Goal: Check status: Check status

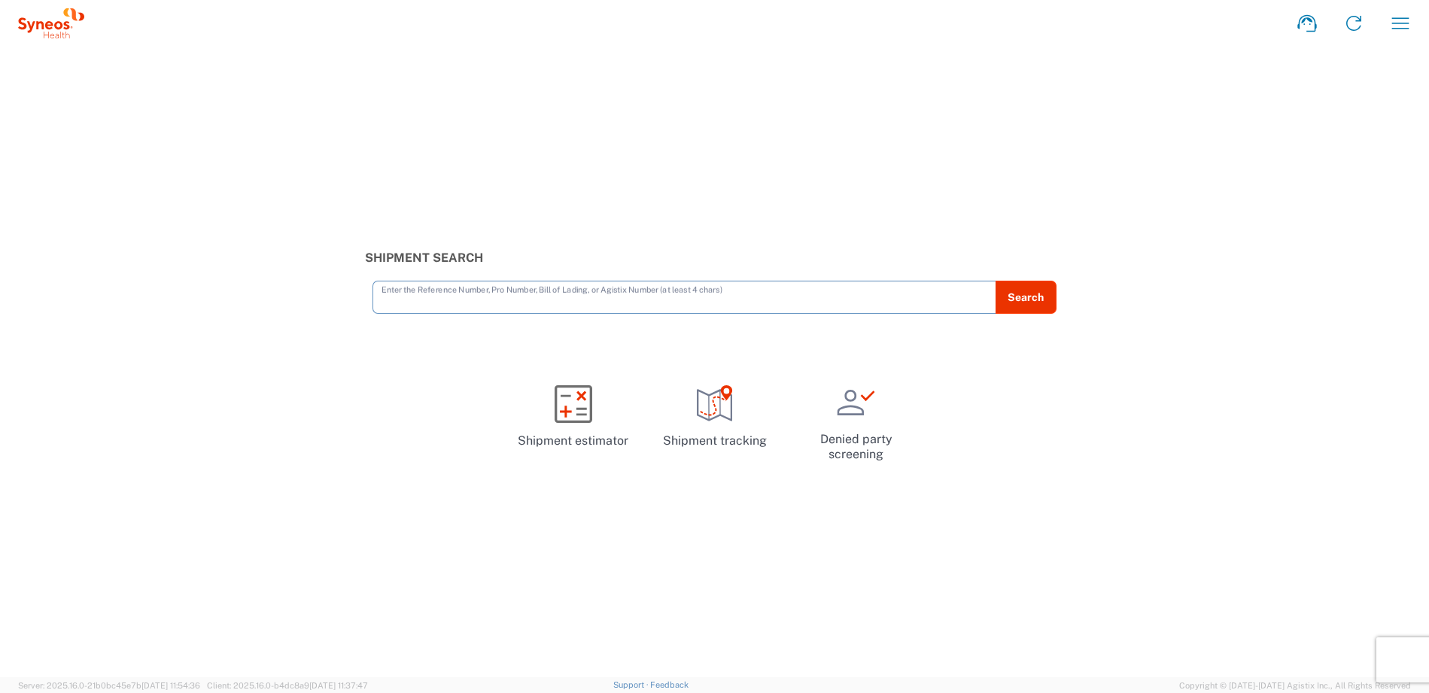
click at [457, 302] on input "text" at bounding box center [684, 296] width 606 height 26
paste input "1ZK124810201254791"
type input "1ZK124810201254791"
click at [1030, 301] on button "Search" at bounding box center [1026, 297] width 62 height 33
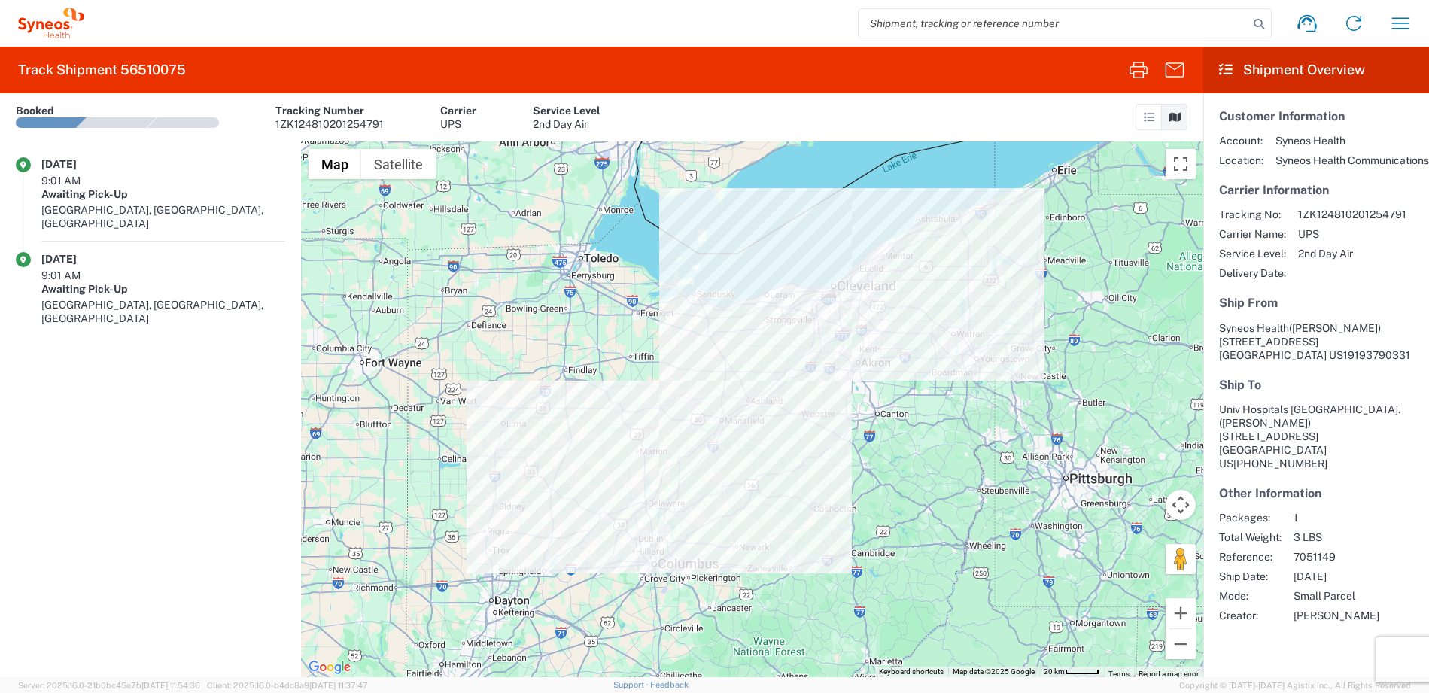
click at [904, 15] on input "search" at bounding box center [1053, 23] width 390 height 29
paste input "1ZK124810224741480"
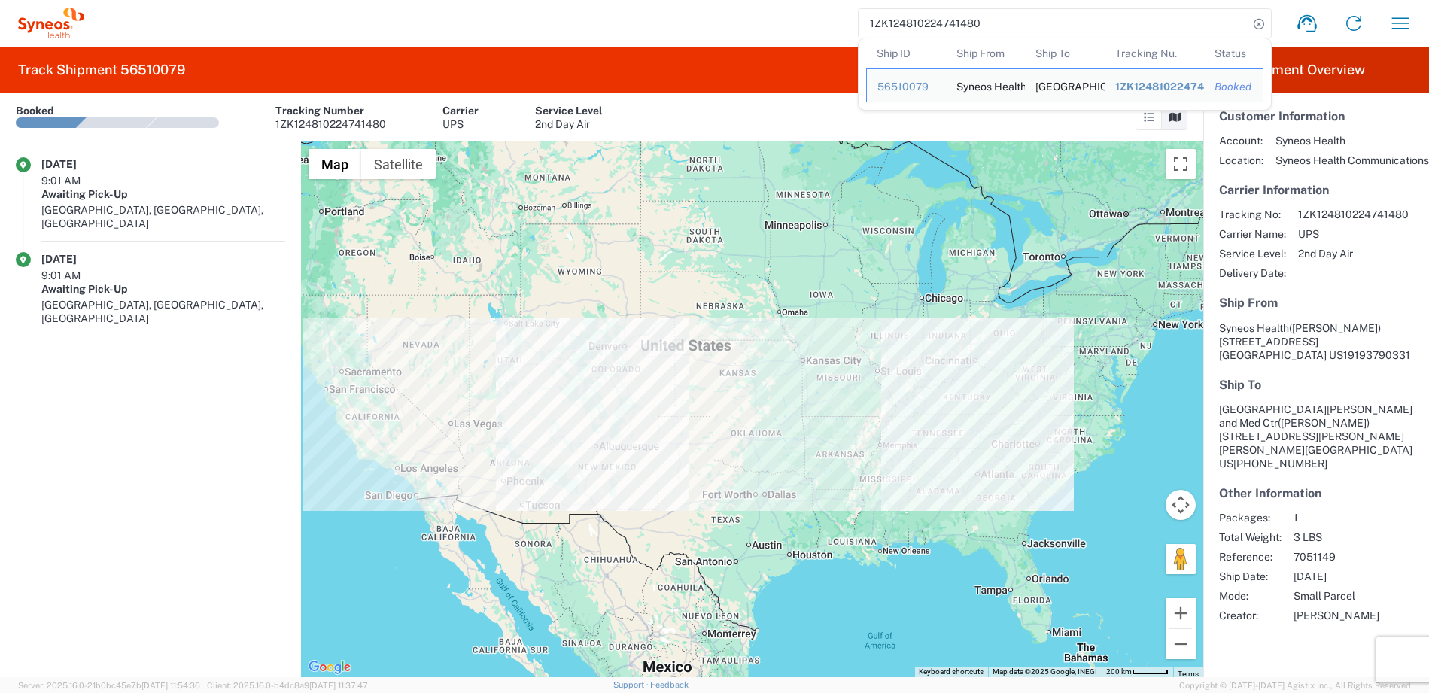
click at [944, 24] on input "1ZK124810224741480" at bounding box center [1053, 23] width 390 height 29
paste input "8685098"
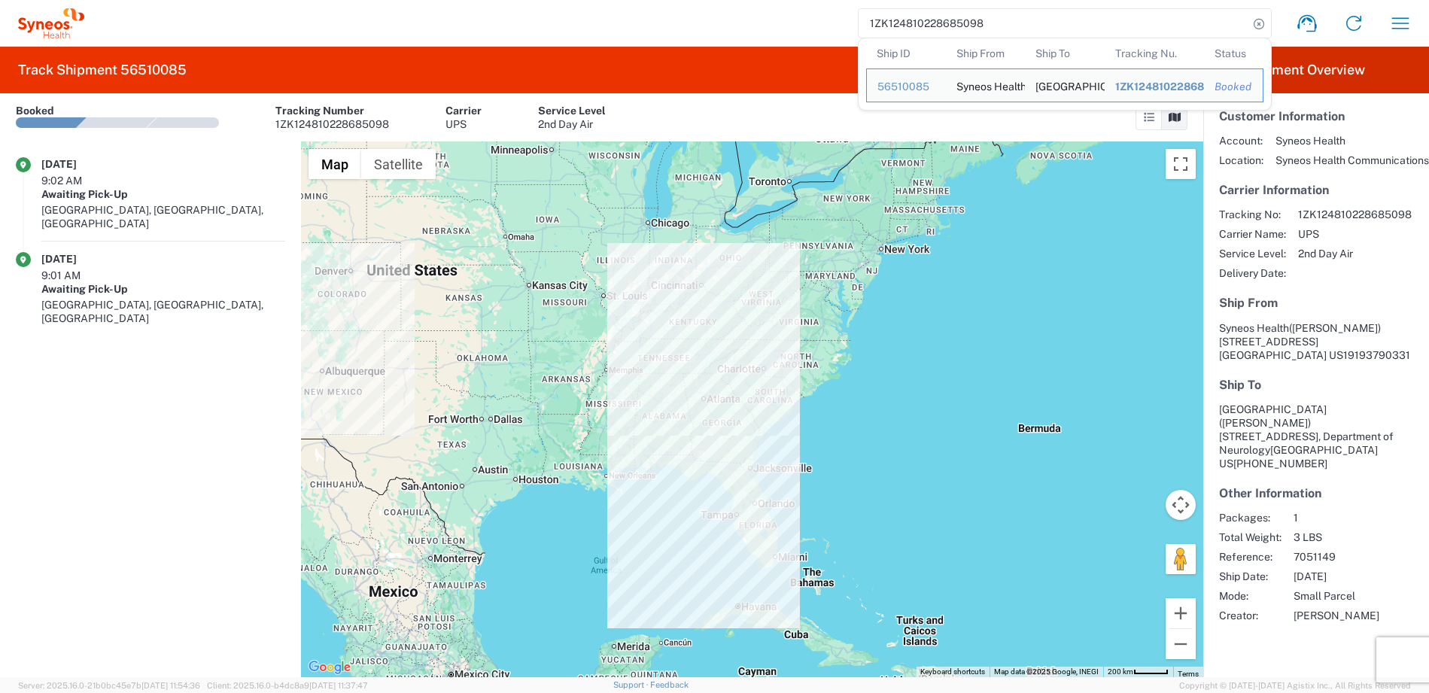
click at [916, 23] on input "1ZK124810228685098" at bounding box center [1053, 23] width 390 height 29
paste input "08174007"
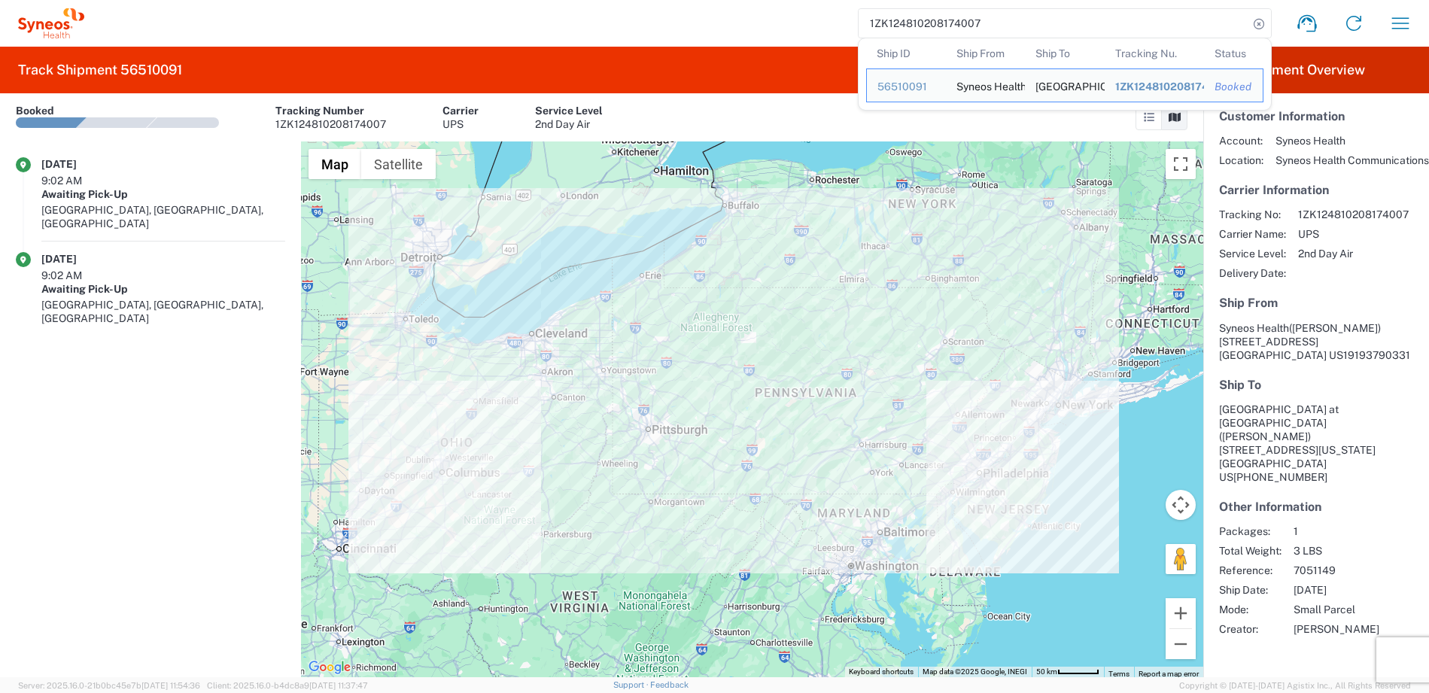
click at [941, 18] on input "1ZK124810208174007" at bounding box center [1053, 23] width 390 height 29
paste input "39321709"
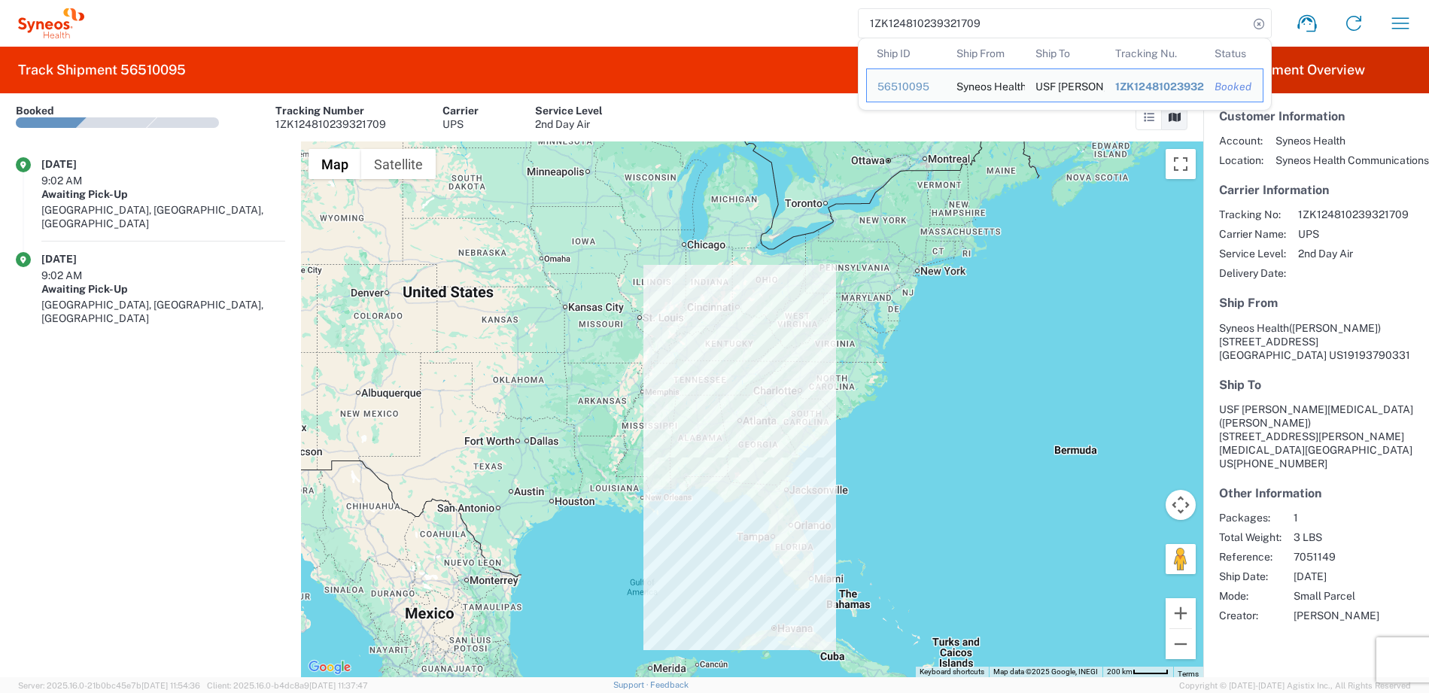
click at [897, 25] on input "1ZK124810239321709" at bounding box center [1053, 23] width 390 height 29
paste input "08174007"
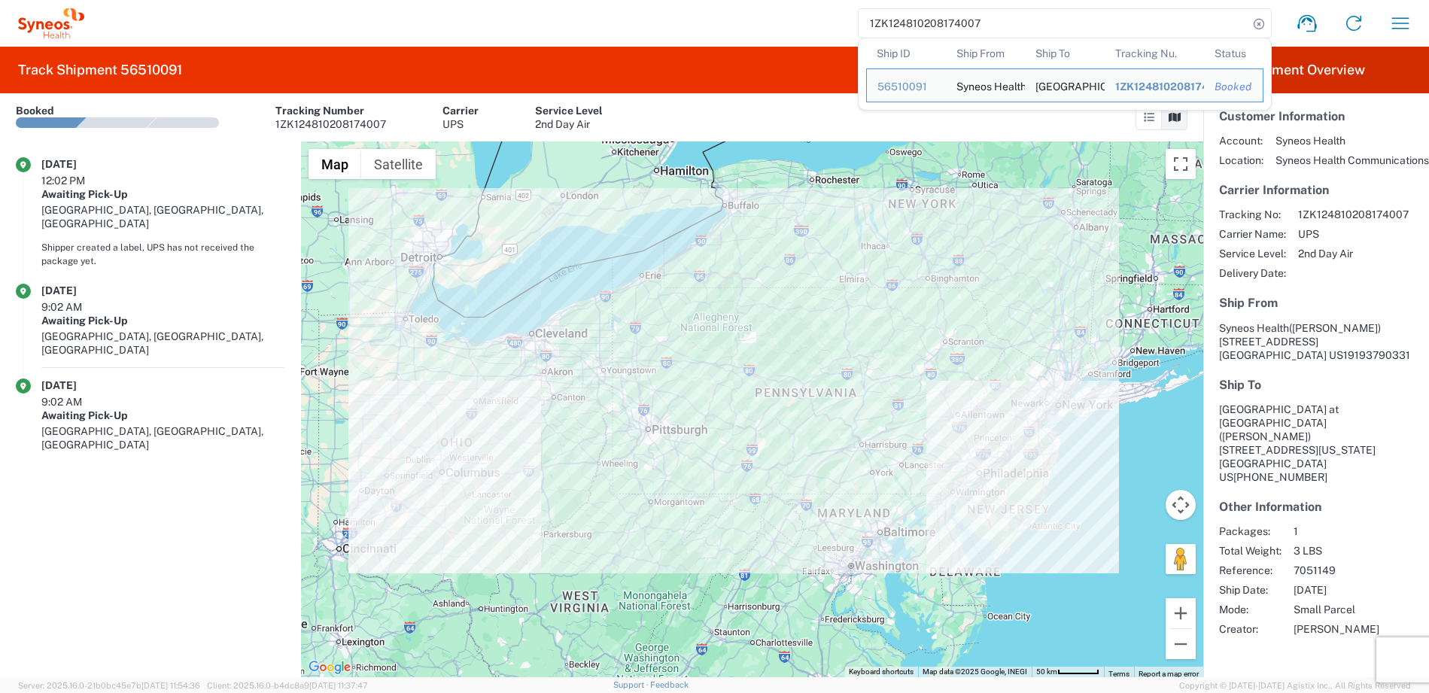
click at [888, 18] on input "1ZK124810208174007" at bounding box center [1053, 23] width 390 height 29
paste input "28685098"
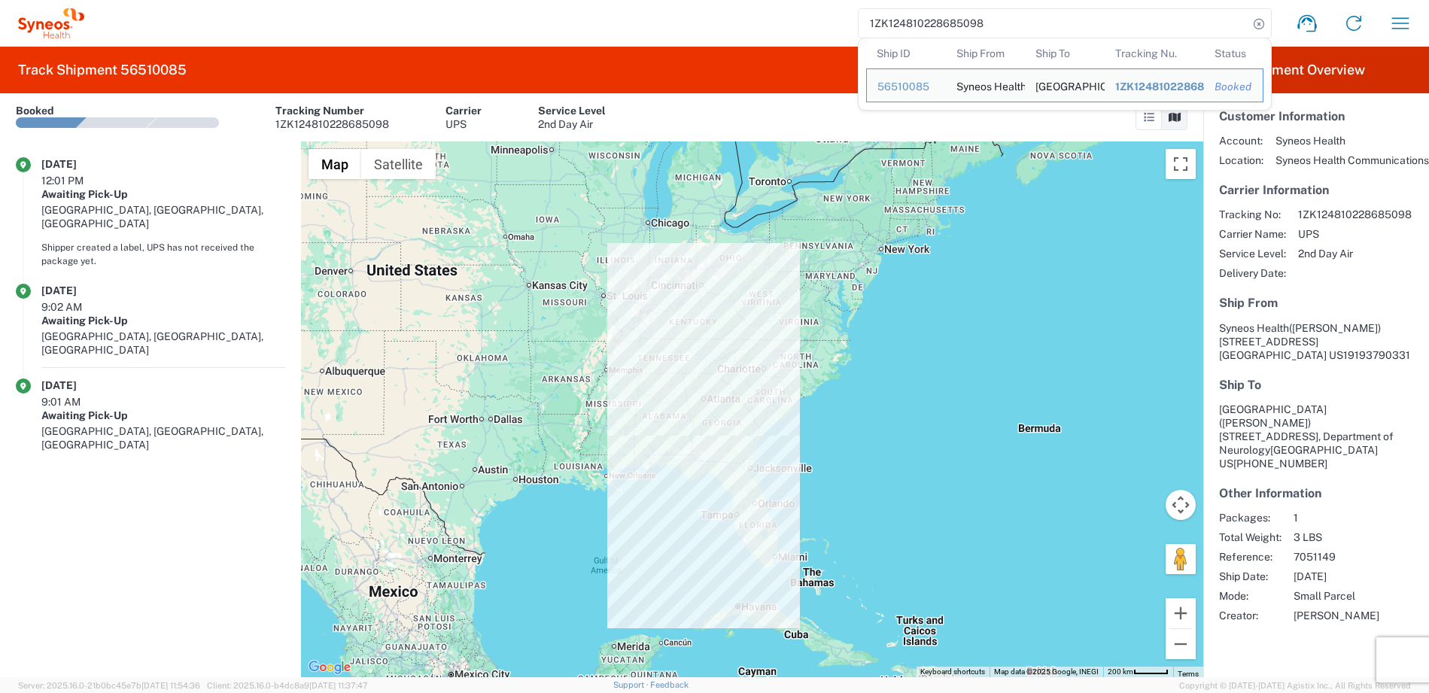
click at [900, 23] on input "1ZK124810228685098" at bounding box center [1053, 23] width 390 height 29
paste input "4741480"
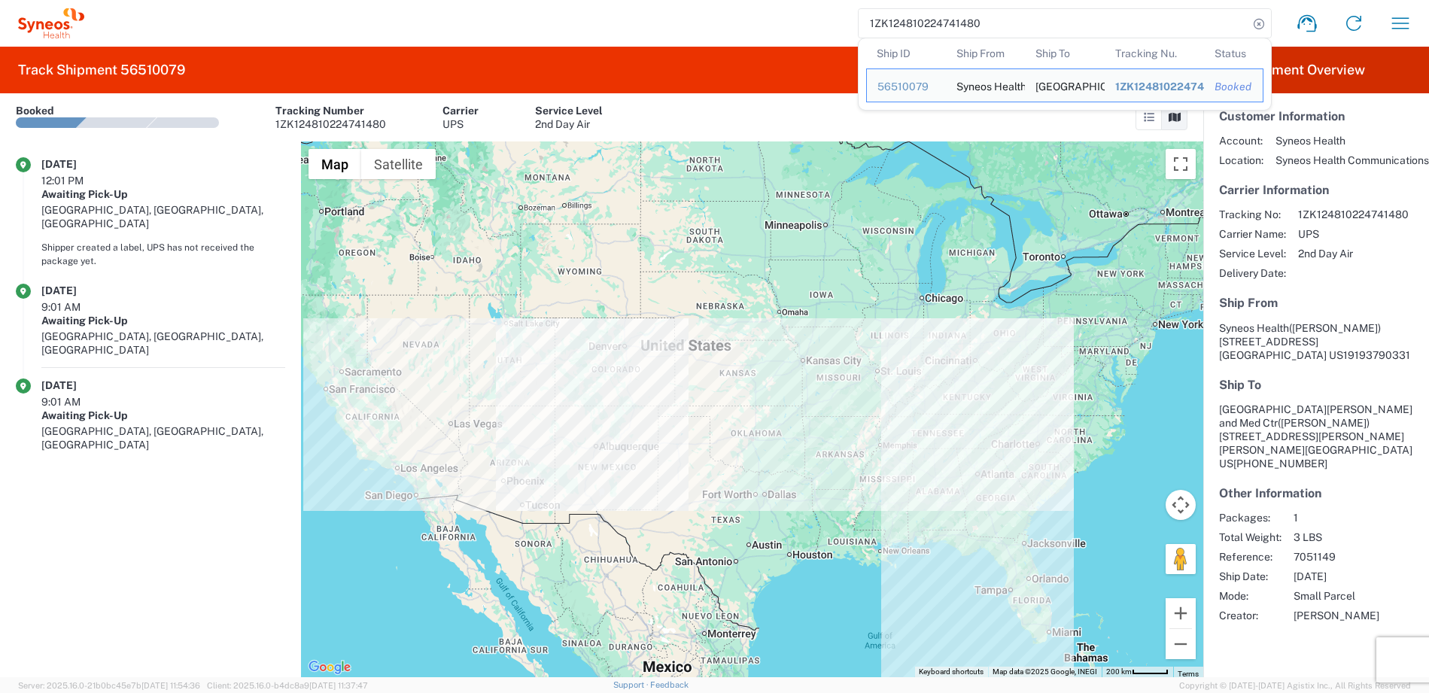
click at [931, 26] on input "1ZK124810224741480" at bounding box center [1053, 23] width 390 height 29
paste input "01254791"
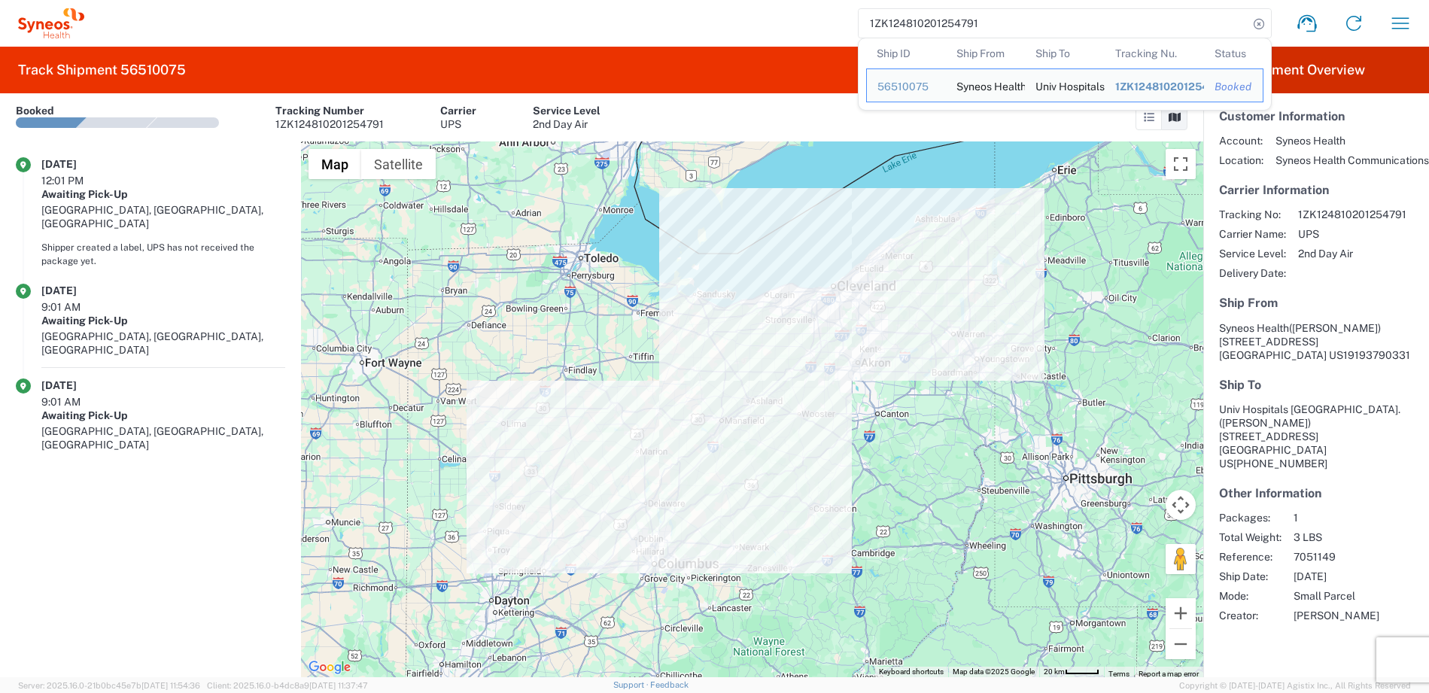
drag, startPoint x: 905, startPoint y: 13, endPoint x: 904, endPoint y: 22, distance: 9.1
click at [905, 13] on input "1ZK124810201254791" at bounding box center [1053, 23] width 390 height 29
click at [904, 22] on input "1ZK124810201254791" at bounding box center [1053, 23] width 390 height 29
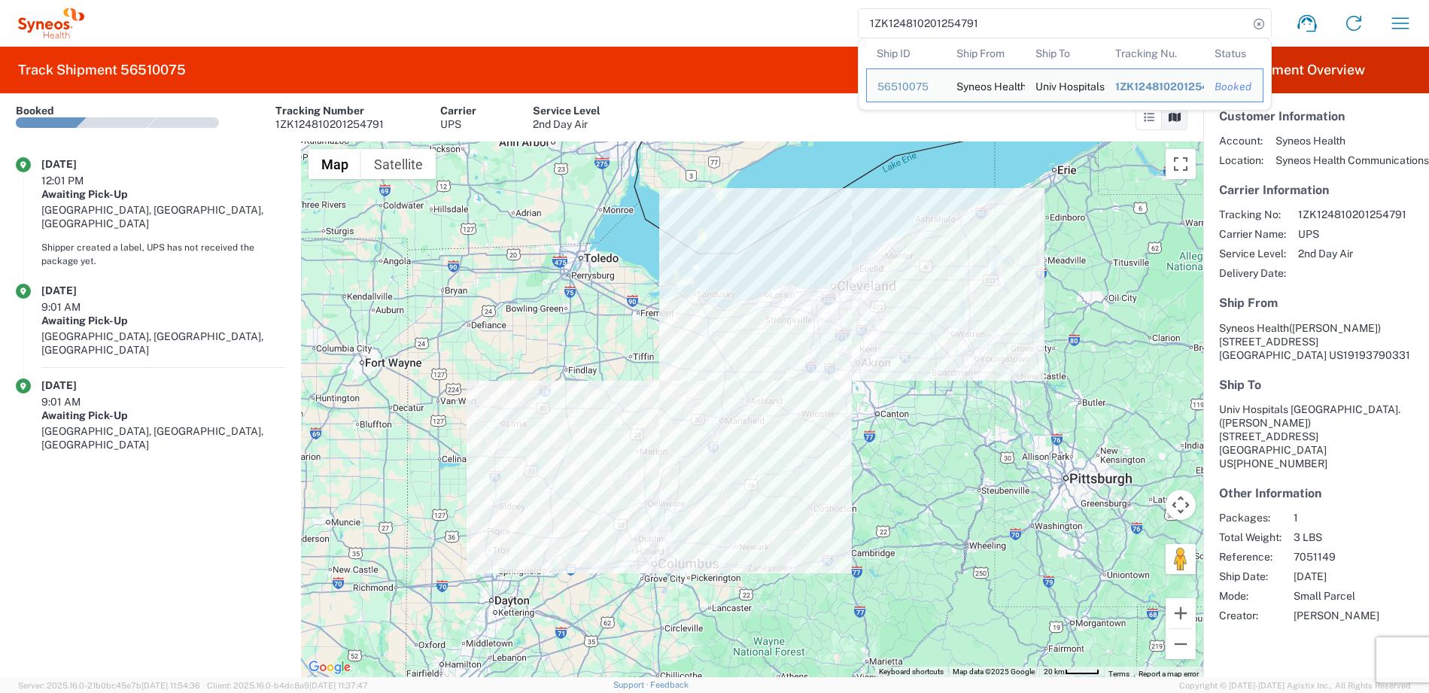
click at [1001, 17] on input "1ZK124810201254791" at bounding box center [1053, 23] width 390 height 29
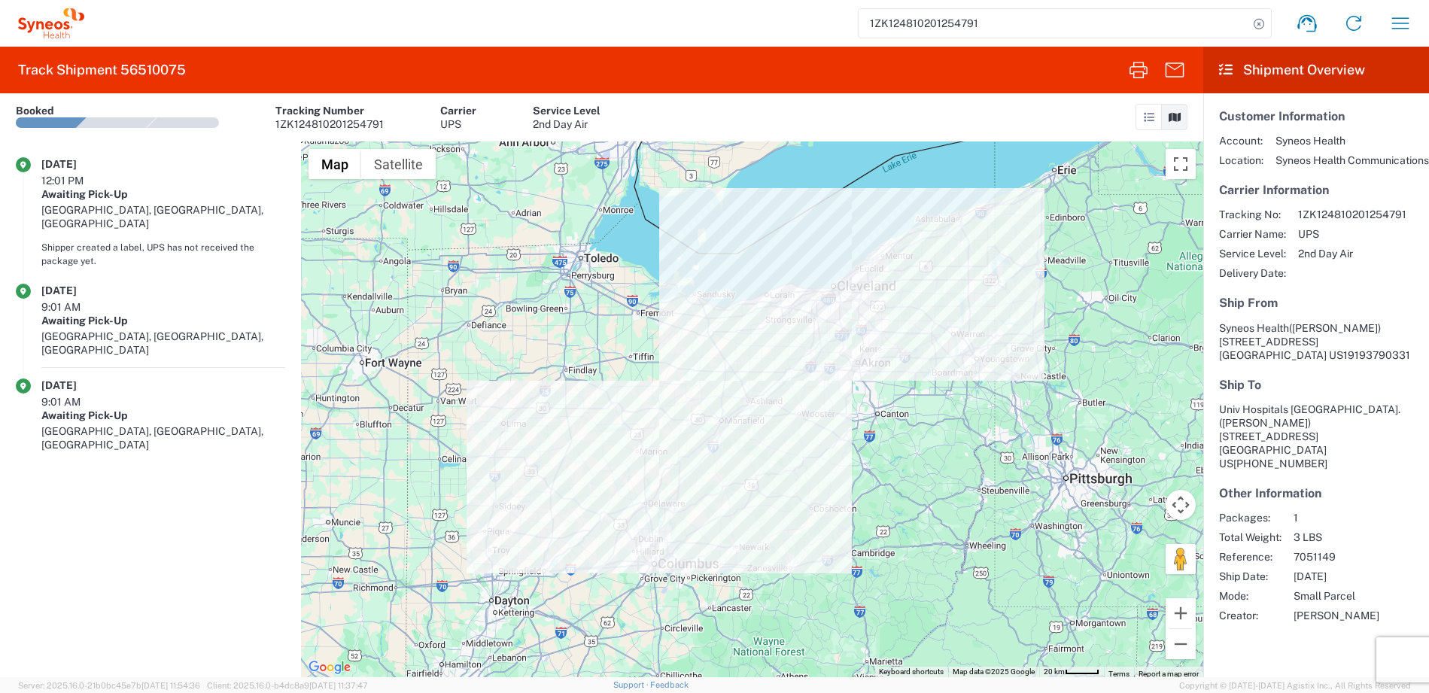
click at [900, 21] on input "1ZK124810201254791" at bounding box center [1053, 23] width 390 height 29
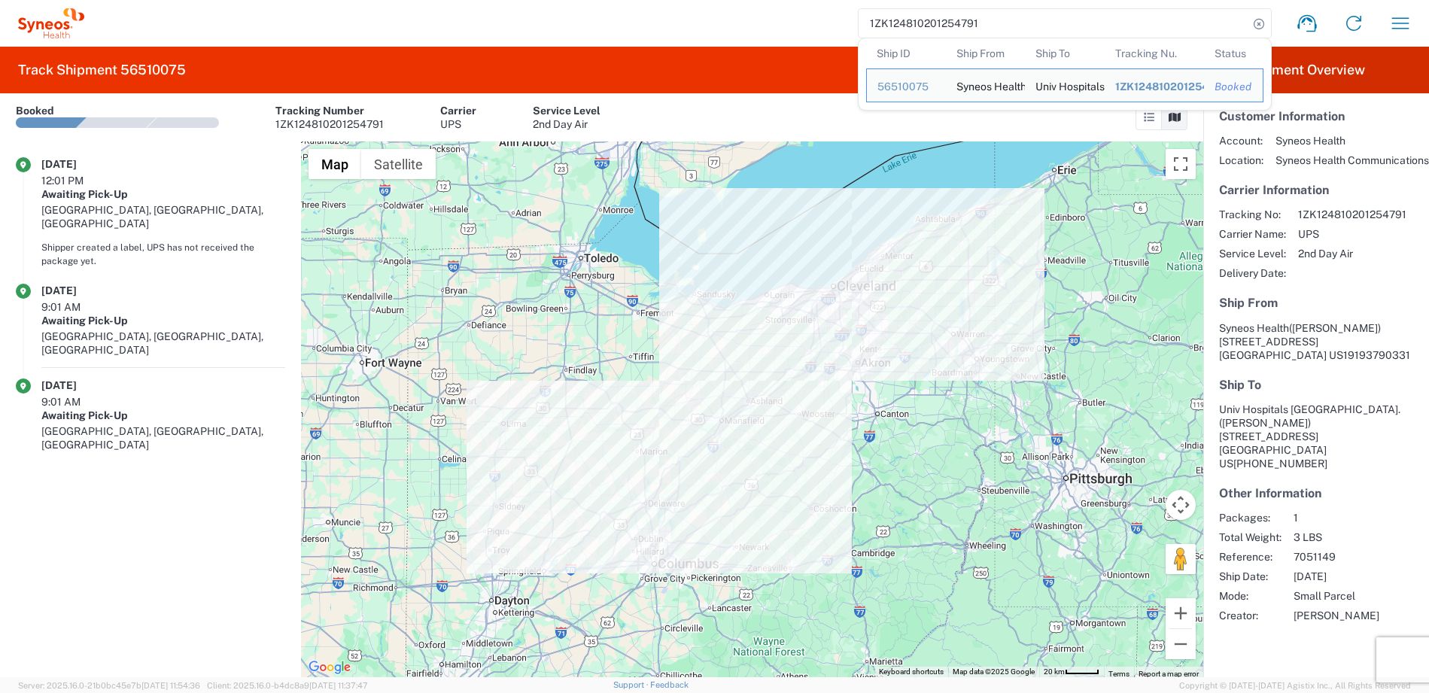
click at [900, 21] on input "1ZK124810201254791" at bounding box center [1053, 23] width 390 height 29
paste input "18755610"
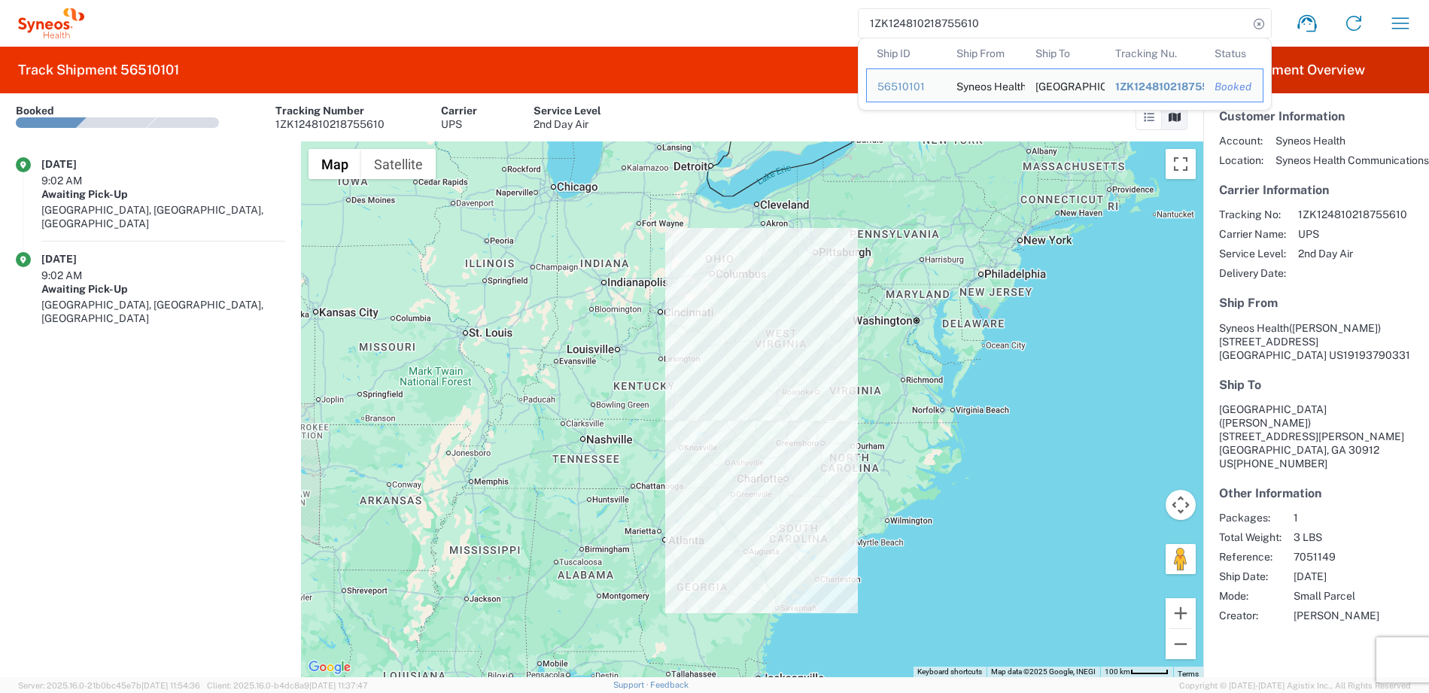
click at [912, 20] on input "1ZK124810218755610" at bounding box center [1053, 23] width 390 height 29
paste input "06855623"
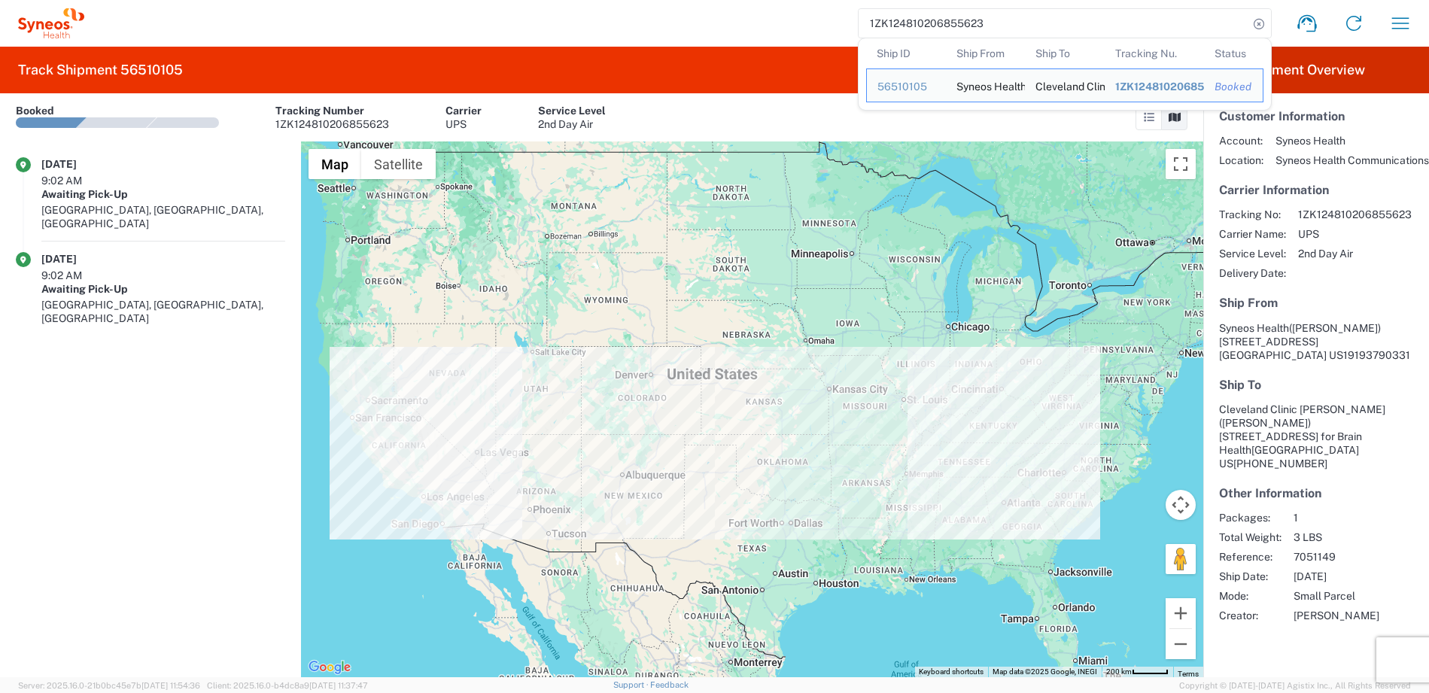
click at [912, 24] on input "1ZK124810206855623" at bounding box center [1053, 23] width 390 height 29
paste input "18970039"
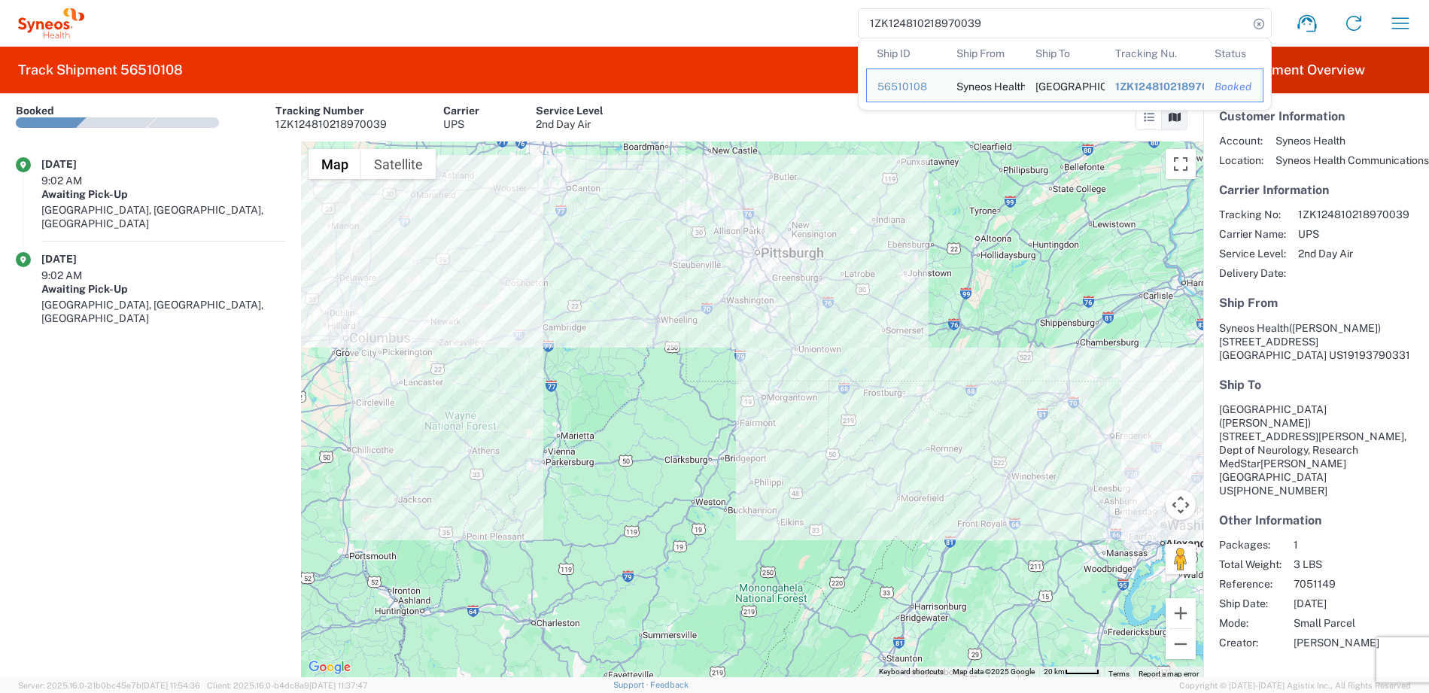
click at [929, 33] on input "1ZK124810218970039" at bounding box center [1053, 23] width 390 height 29
paste input "5834843"
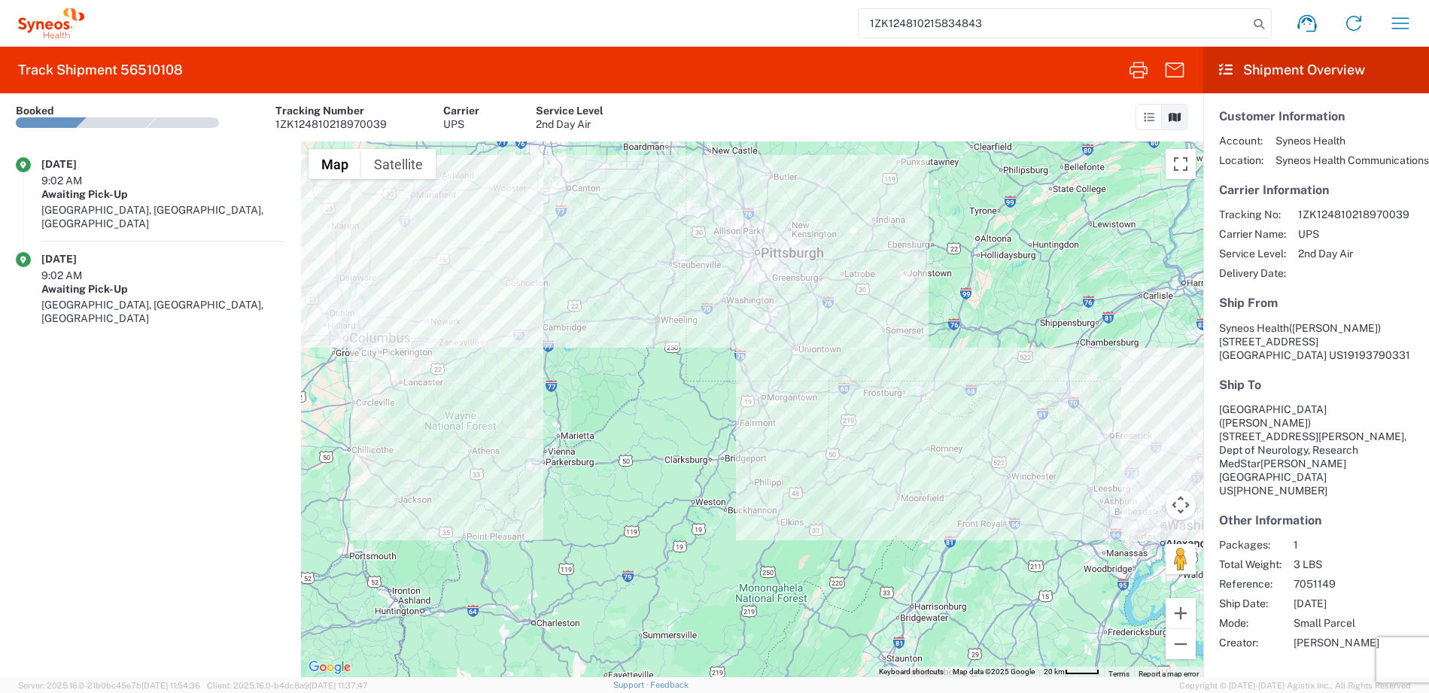
type input "1ZK124810215834843"
